Goal: Task Accomplishment & Management: Manage account settings

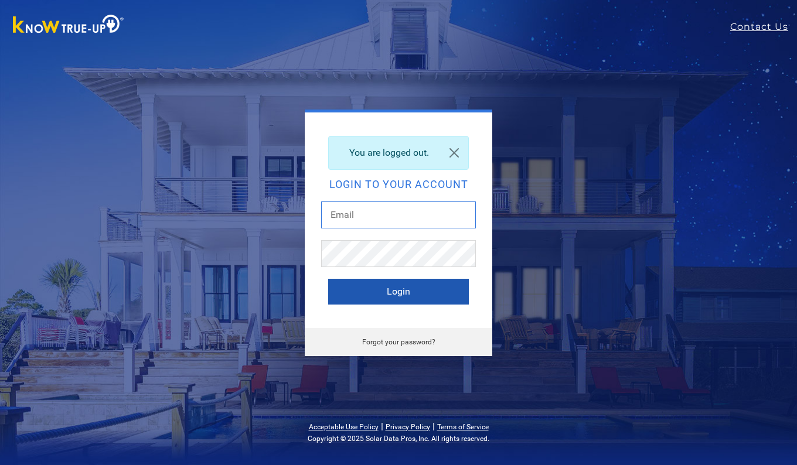
type input "durangarc@hotmail.com"
click at [386, 294] on button "Login" at bounding box center [398, 292] width 141 height 26
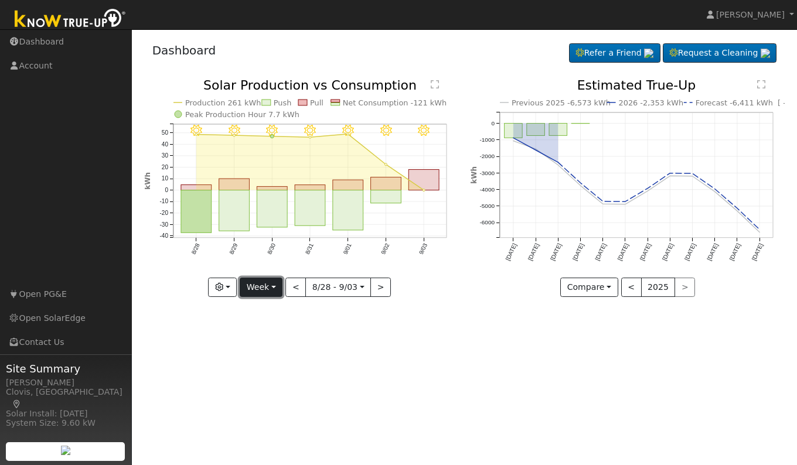
click at [263, 290] on button "Week" at bounding box center [261, 288] width 43 height 20
click at [263, 312] on link "Day" at bounding box center [280, 312] width 81 height 16
type input "[DATE]"
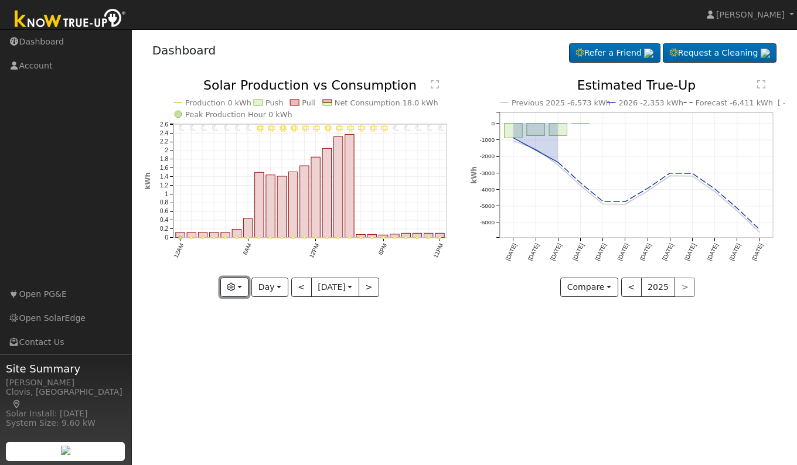
click at [231, 292] on button "button" at bounding box center [234, 288] width 29 height 20
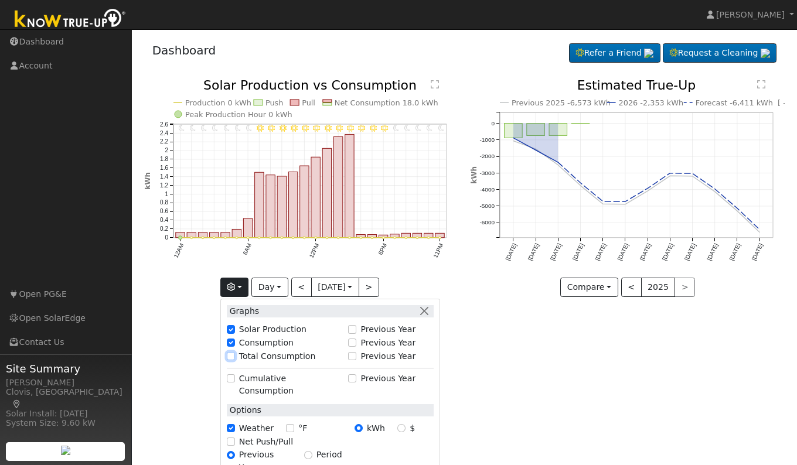
click at [229, 356] on input "Total Consumption" at bounding box center [231, 356] width 8 height 8
checkbox input "true"
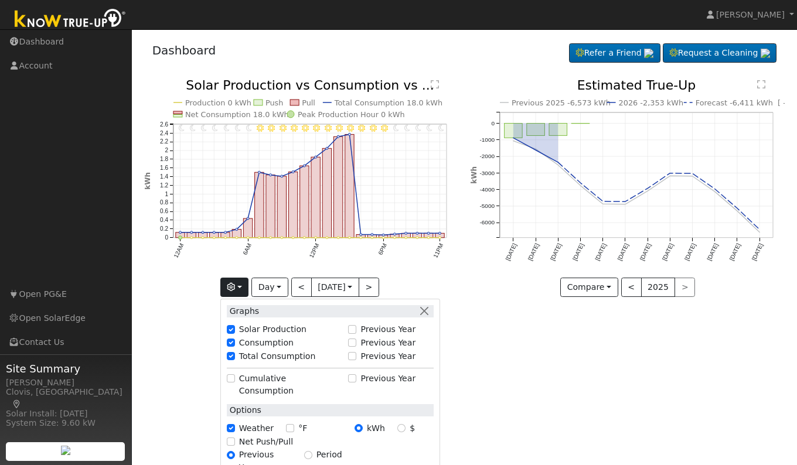
click at [502, 352] on div "User Profile First name Last name Email Email Notifications No Emails No Emails…" at bounding box center [464, 247] width 665 height 436
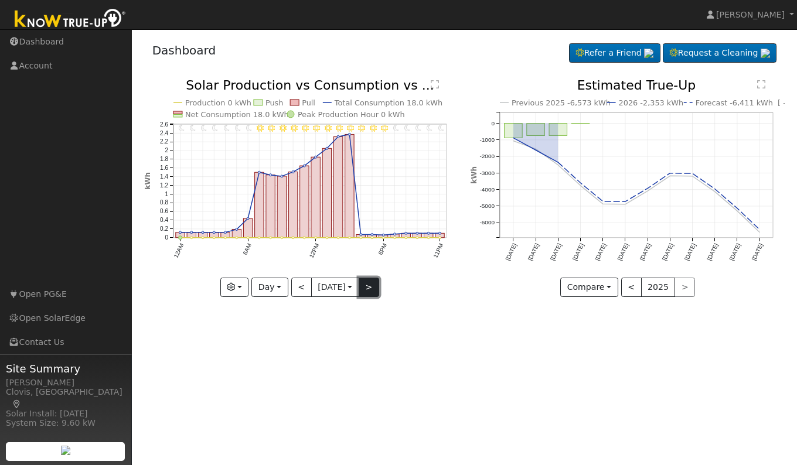
click at [375, 293] on button ">" at bounding box center [369, 288] width 21 height 20
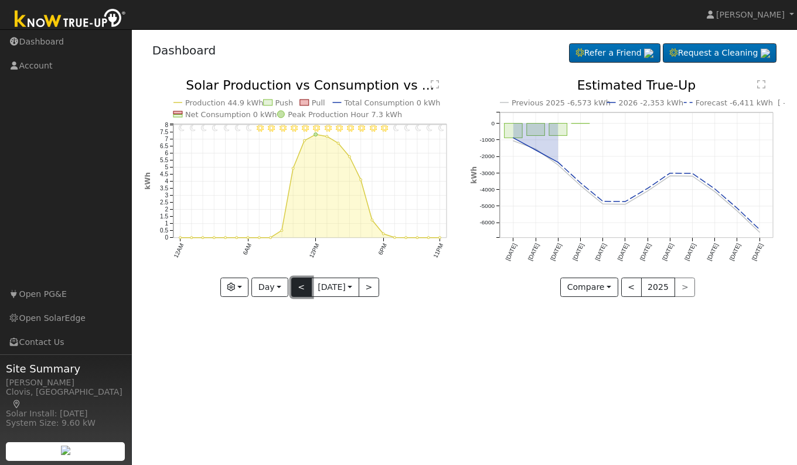
click at [295, 288] on button "<" at bounding box center [301, 288] width 21 height 20
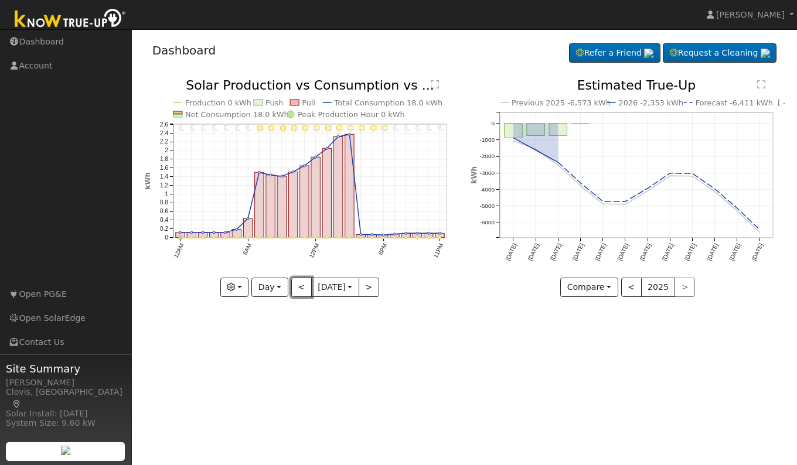
click at [296, 290] on button "<" at bounding box center [301, 288] width 21 height 20
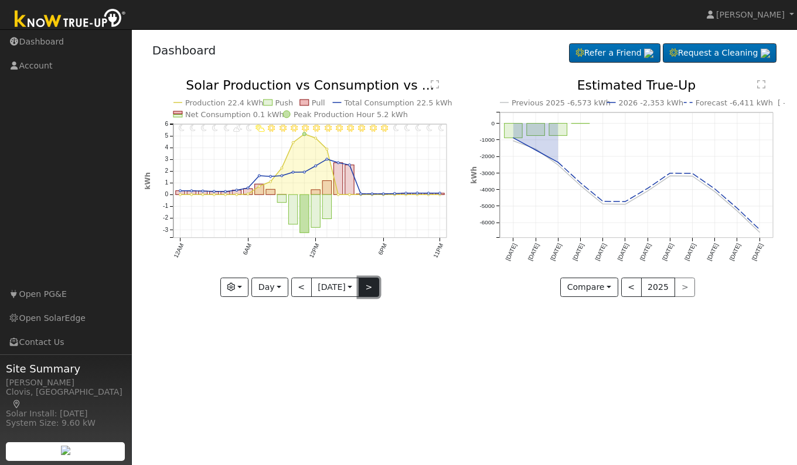
click at [369, 294] on button ">" at bounding box center [369, 288] width 21 height 20
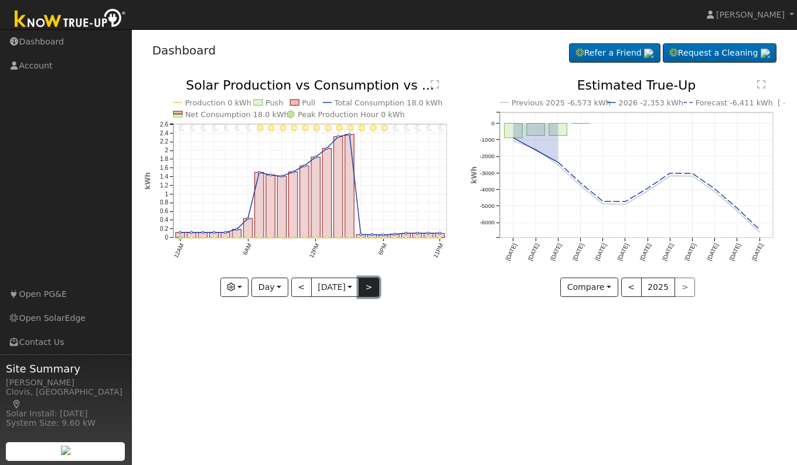
click at [372, 285] on button ">" at bounding box center [369, 288] width 21 height 20
type input "[DATE]"
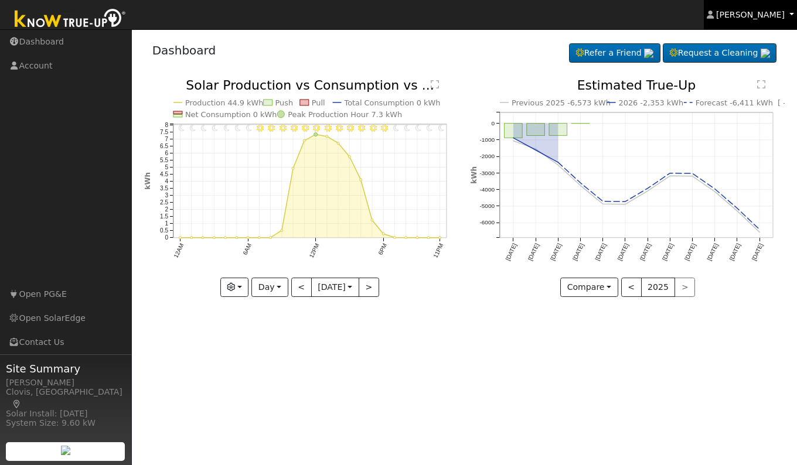
click at [771, 12] on span "[PERSON_NAME]" at bounding box center [750, 14] width 69 height 9
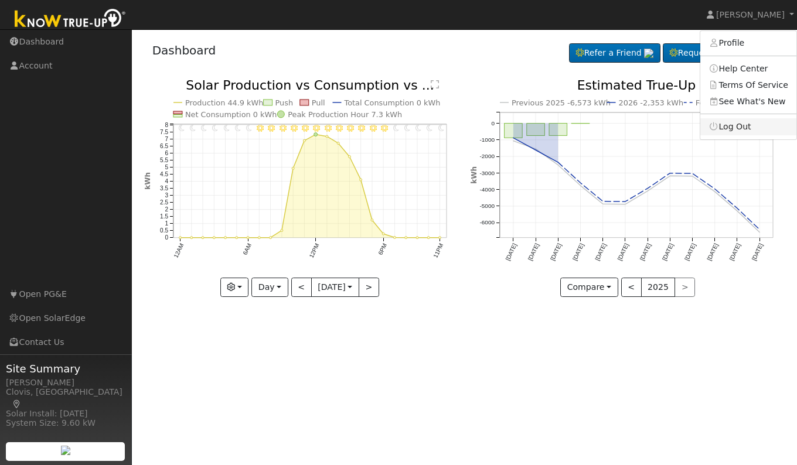
click at [737, 132] on link "Log Out" at bounding box center [748, 126] width 96 height 16
